Goal: Information Seeking & Learning: Learn about a topic

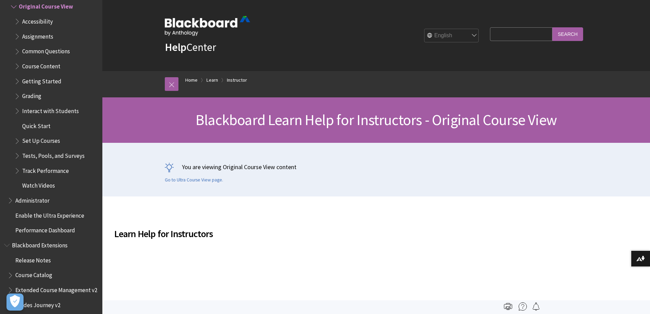
scroll to position [841, 0]
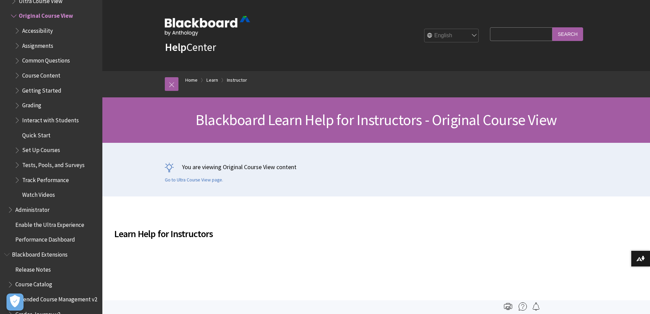
click at [18, 75] on span "Book outline for Blackboard Learn Help" at bounding box center [17, 74] width 7 height 9
click at [17, 75] on span "Book outline for Blackboard Learn Help" at bounding box center [17, 74] width 7 height 9
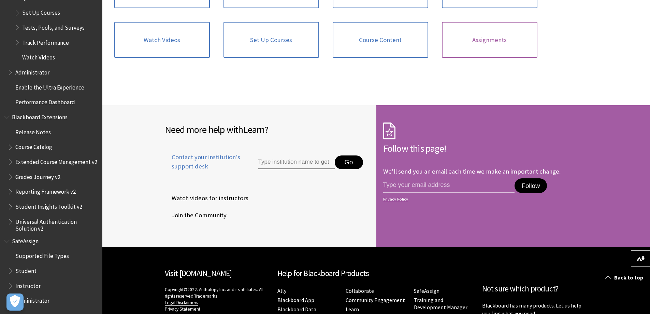
scroll to position [683, 0]
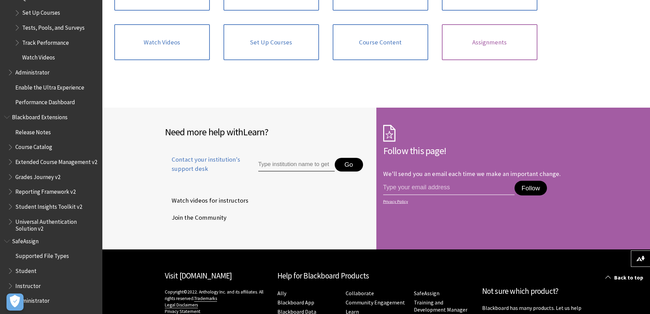
click at [479, 45] on link "Assignments" at bounding box center [490, 42] width 96 height 36
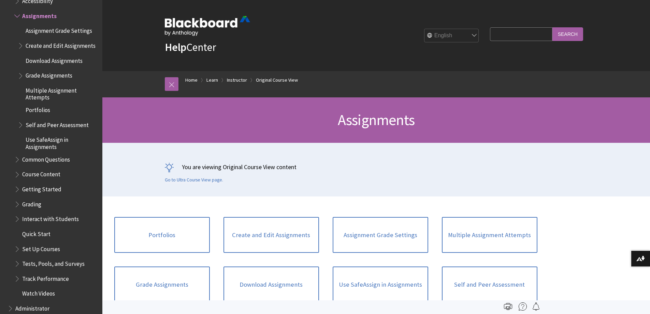
click at [499, 38] on input "Search Query" at bounding box center [521, 33] width 62 height 13
paste input "TurnitIn"
type input "TurnitIn"
click at [566, 35] on input "Search" at bounding box center [568, 33] width 31 height 13
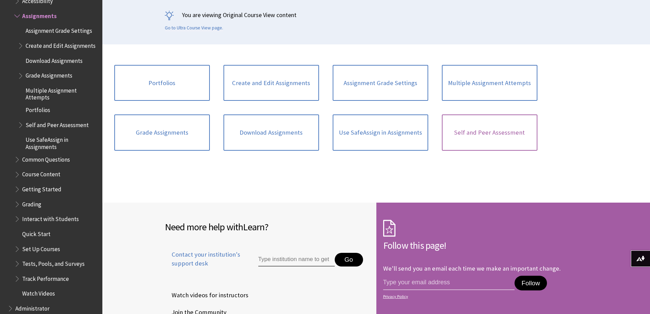
scroll to position [171, 0]
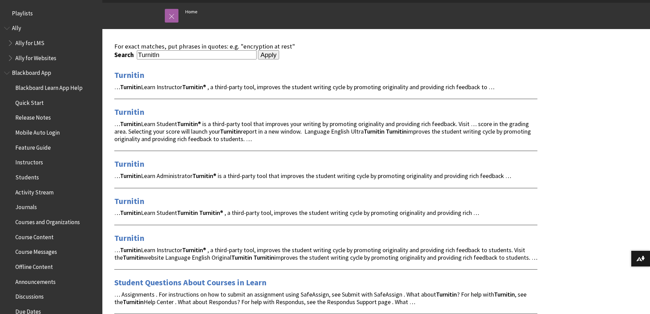
scroll to position [34, 0]
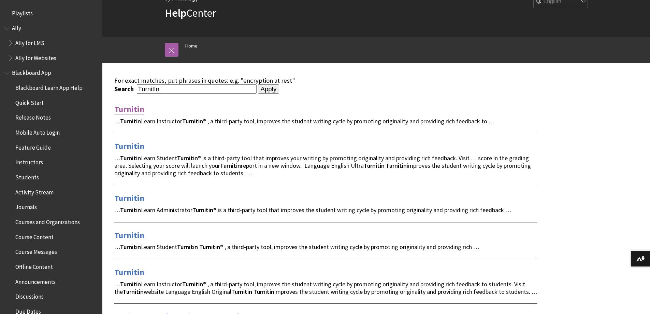
click at [129, 108] on link "Turnitin" at bounding box center [129, 109] width 30 height 11
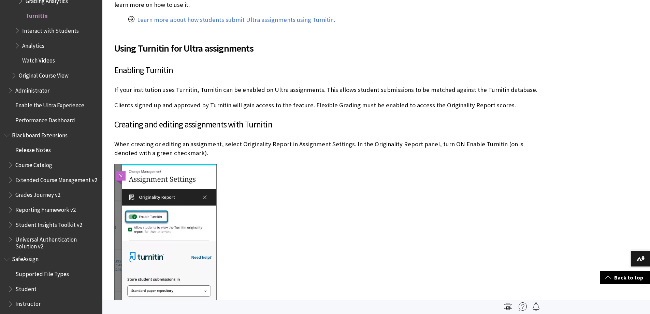
scroll to position [171, 0]
